Goal: Task Accomplishment & Management: Manage account settings

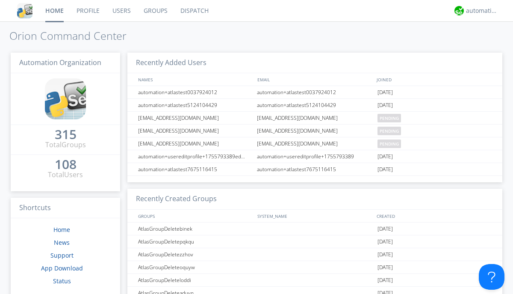
click at [121, 11] on link "Users" at bounding box center [121, 10] width 31 height 21
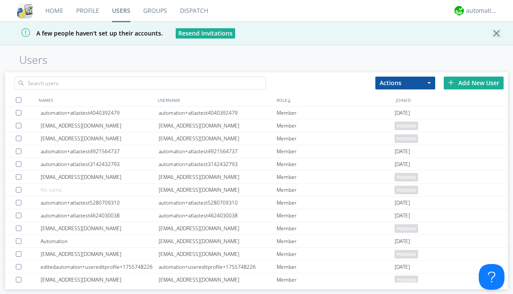
click at [474, 82] on div "Add New User" at bounding box center [474, 82] width 60 height 13
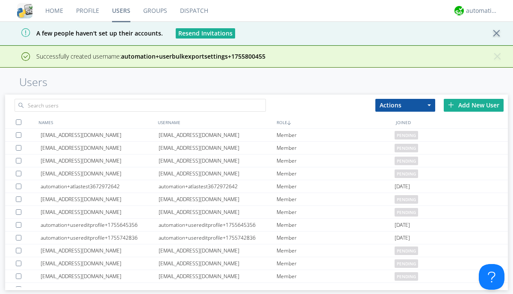
click at [474, 105] on div "Add New User" at bounding box center [474, 105] width 60 height 13
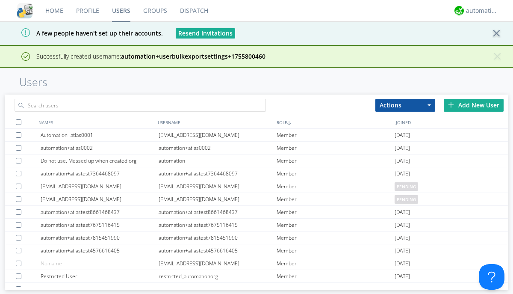
click at [474, 105] on div "Add New User" at bounding box center [474, 105] width 60 height 13
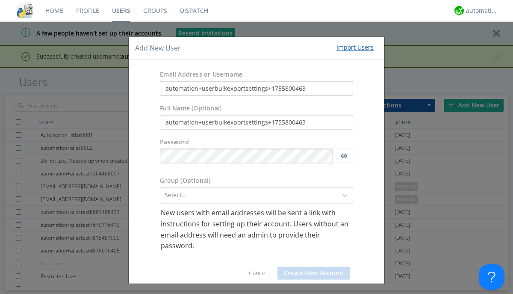
type input "automation+userbulkexportsettings+1755800463"
click at [310, 273] on button "Create User Account" at bounding box center [313, 272] width 73 height 13
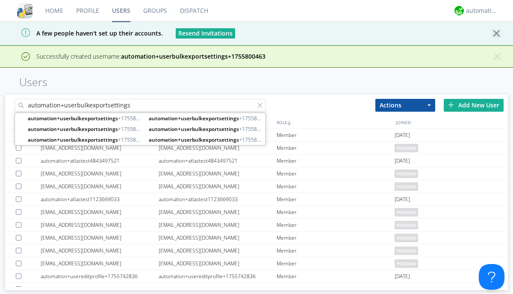
type input "automation+userbulkexportsettings"
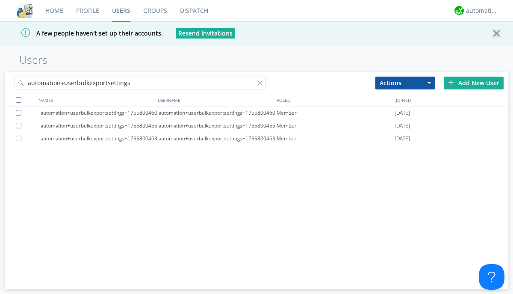
click at [18, 100] on div at bounding box center [19, 100] width 6 height 6
click at [405, 82] on button "Actions" at bounding box center [405, 82] width 60 height 13
click at [0, 0] on link "Export Users" at bounding box center [0, 0] width 0 height 0
click at [262, 84] on div at bounding box center [261, 84] width 9 height 9
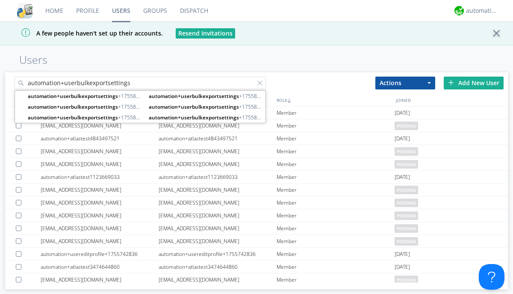
type input "automation+userbulkexportsettings"
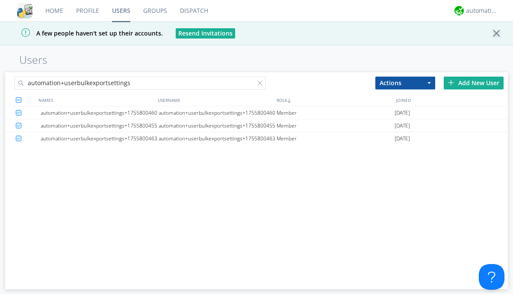
click at [405, 82] on button "Actions" at bounding box center [405, 82] width 60 height 13
click at [405, 108] on link "Delete User" at bounding box center [405, 108] width 59 height 11
